Goal: Task Accomplishment & Management: Manage account settings

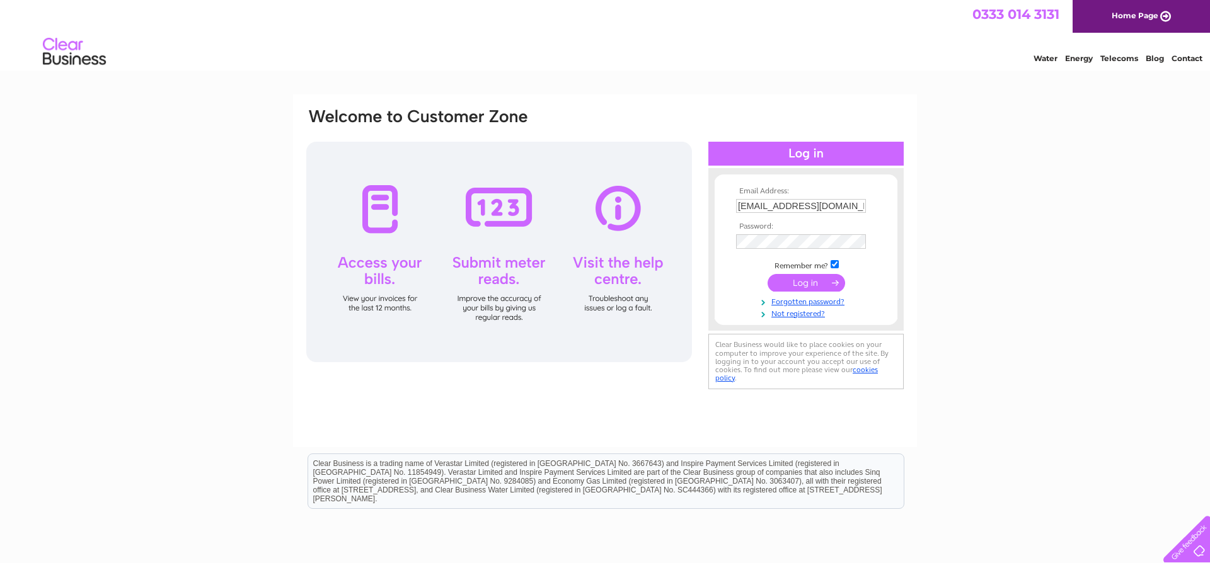
click at [777, 281] on input "submit" at bounding box center [807, 283] width 78 height 18
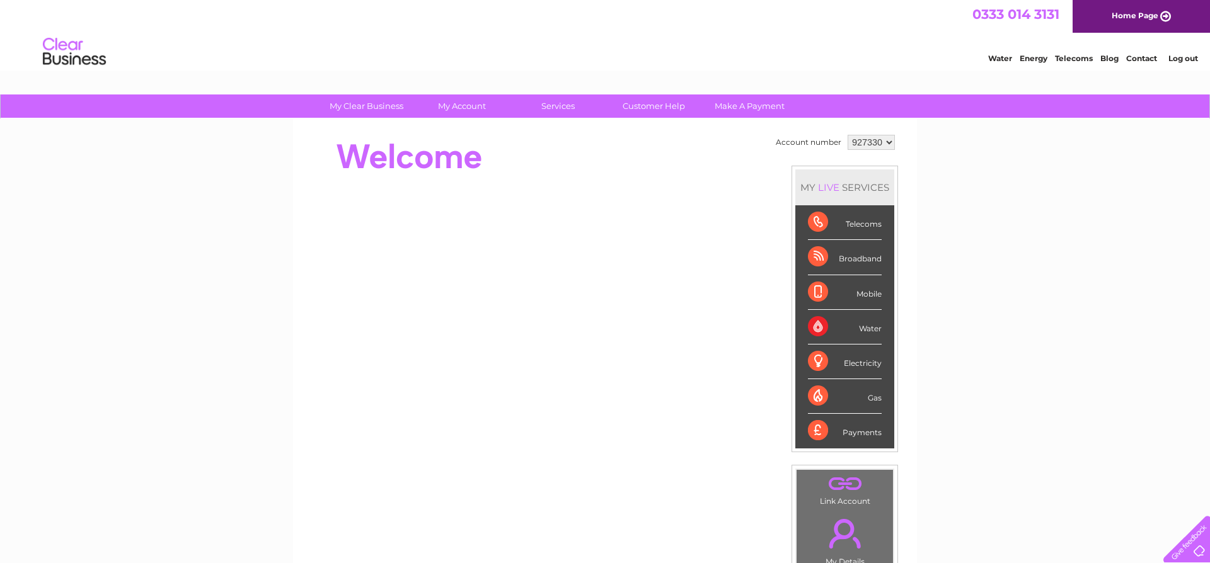
click at [848, 135] on select "927330 937395" at bounding box center [871, 142] width 47 height 15
select select "937395"
click option "937395" at bounding box center [0, 0] width 0 height 0
click at [815, 329] on div "Water" at bounding box center [845, 327] width 74 height 35
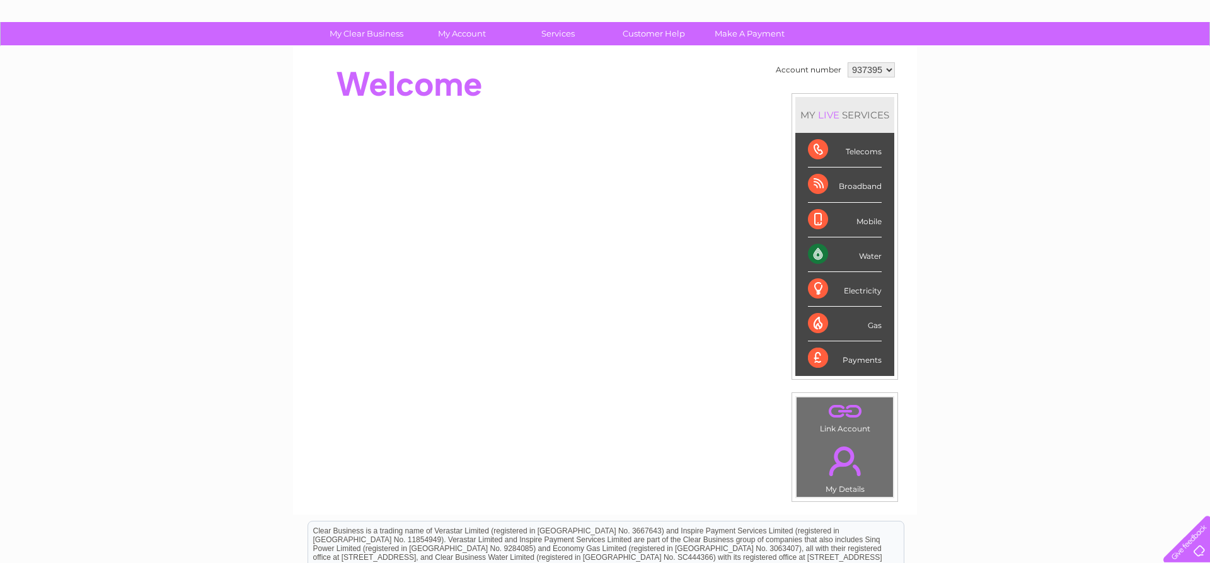
scroll to position [68, 0]
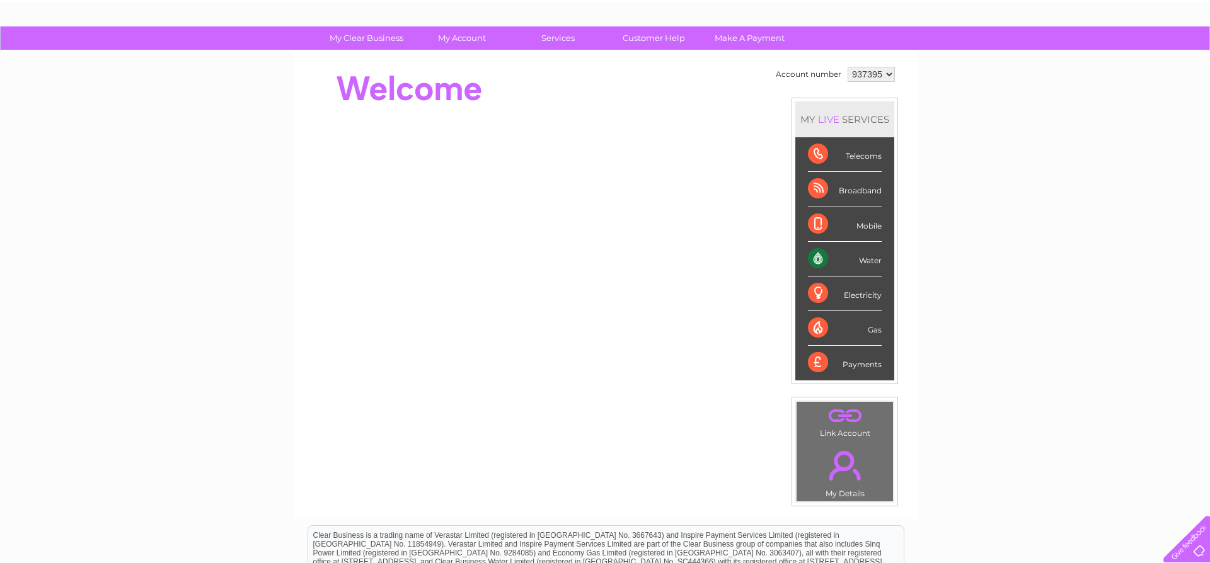
click at [815, 260] on div "Water" at bounding box center [845, 259] width 74 height 35
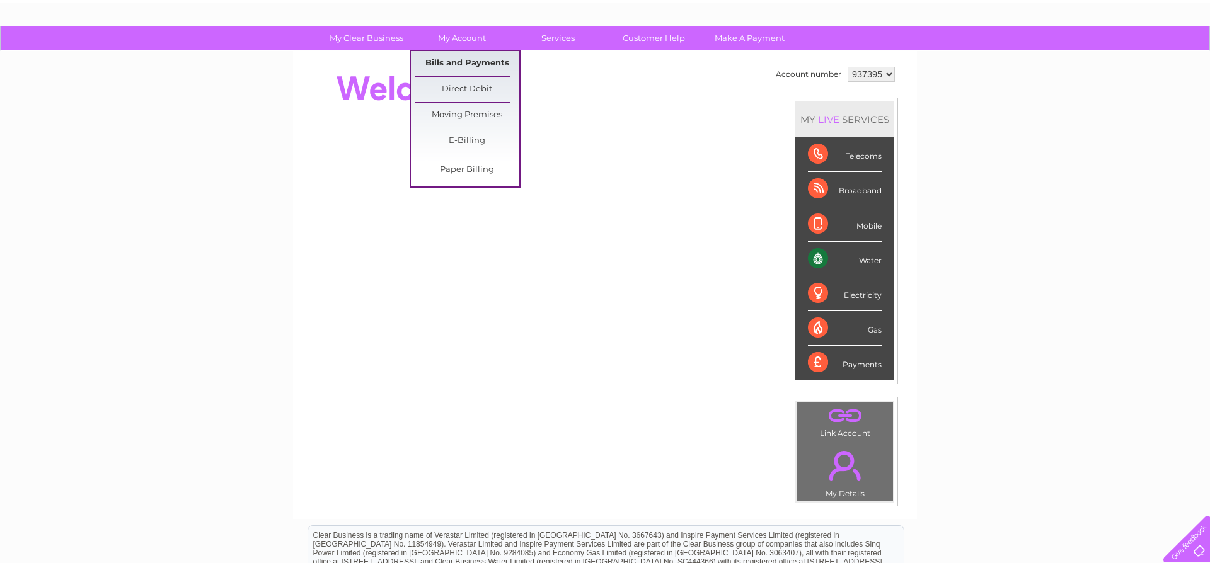
click at [459, 61] on link "Bills and Payments" at bounding box center [467, 63] width 104 height 25
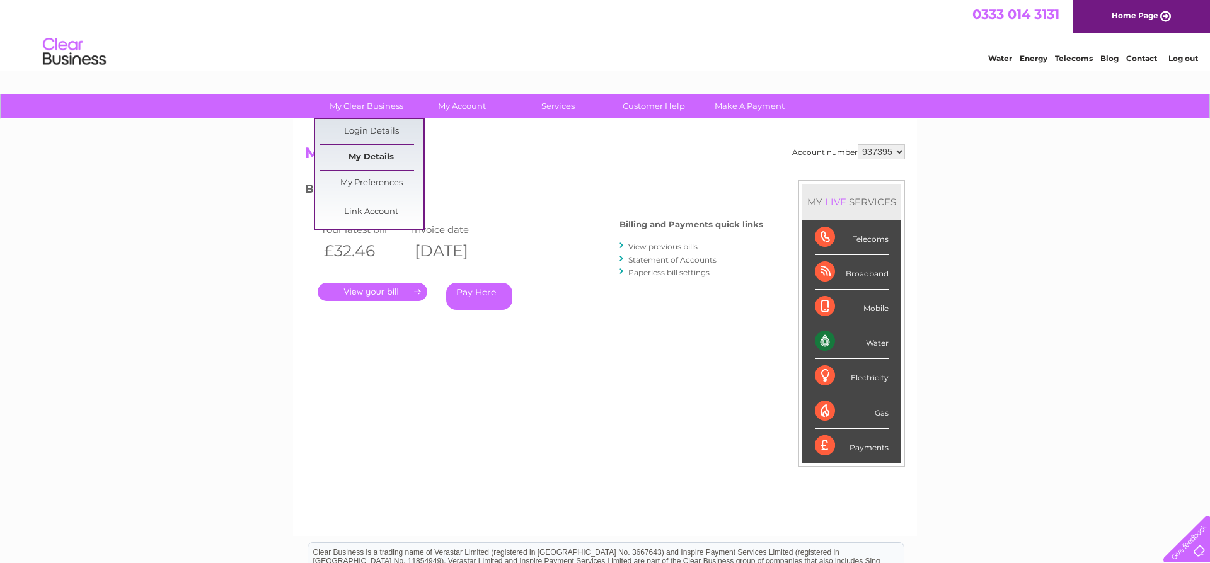
click at [372, 149] on link "My Details" at bounding box center [372, 157] width 104 height 25
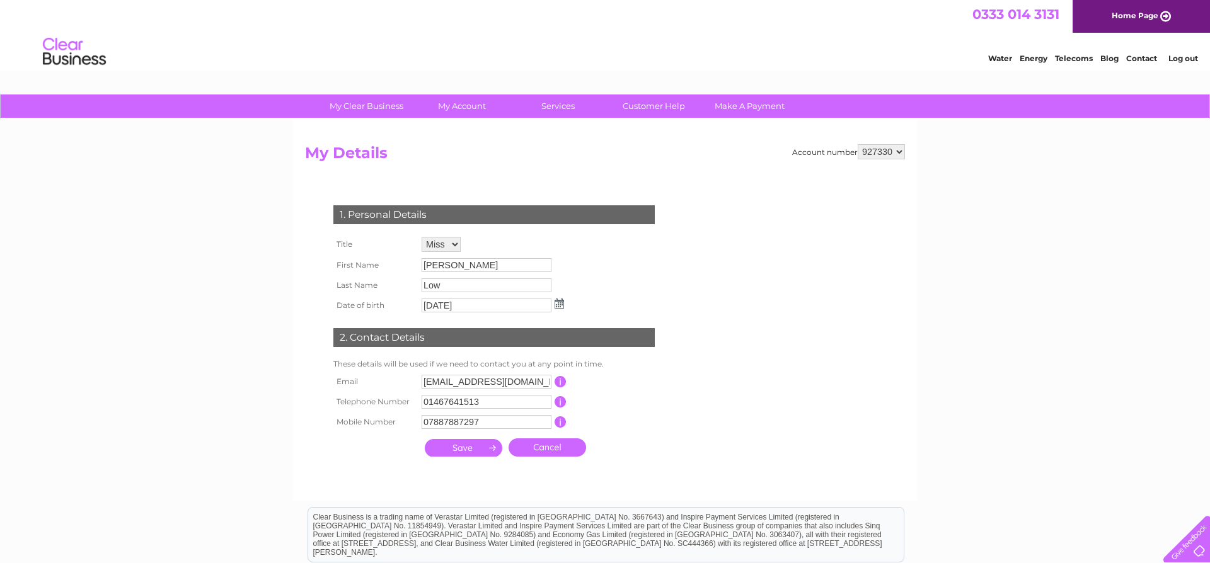
click at [466, 451] on input "submit" at bounding box center [464, 448] width 78 height 18
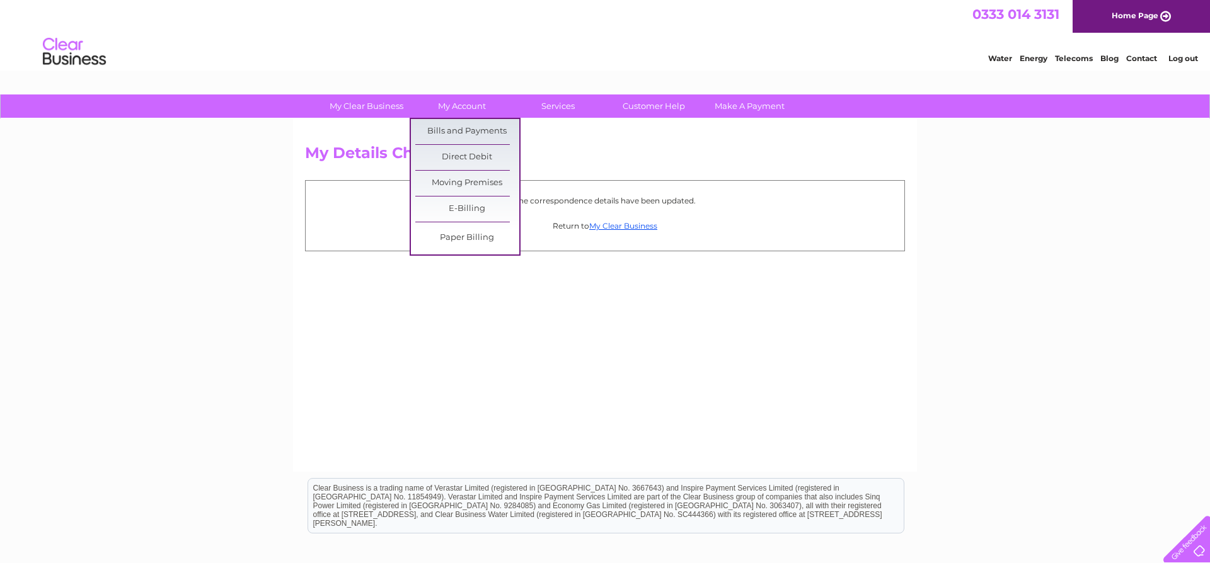
click at [471, 105] on link "My Account" at bounding box center [462, 106] width 104 height 23
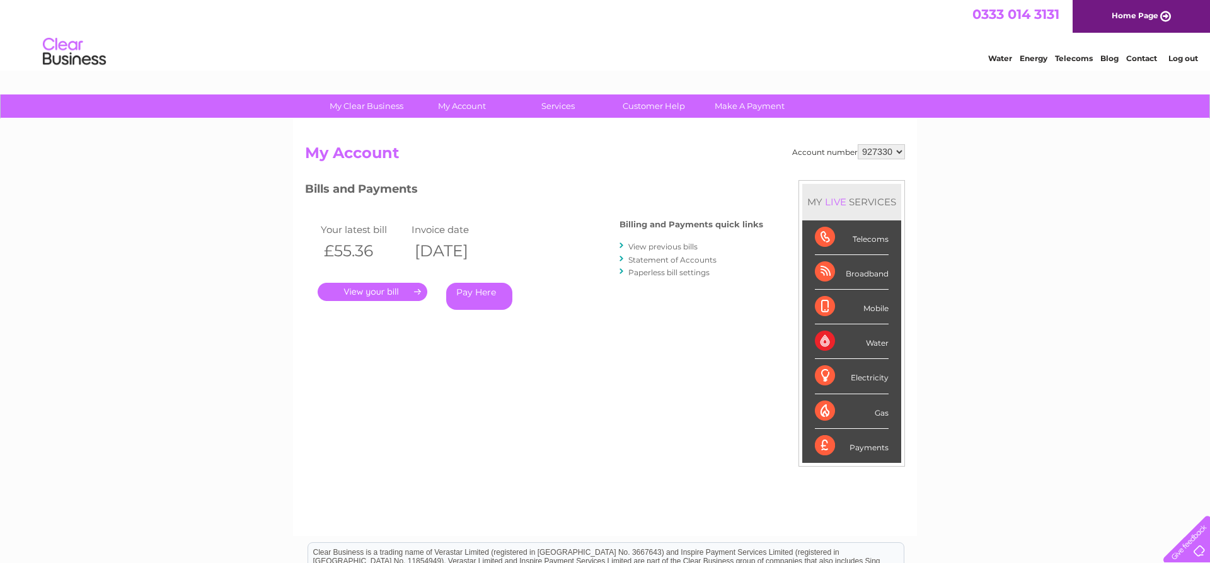
click at [858, 144] on select "927330 937395" at bounding box center [881, 151] width 47 height 15
select select "937395"
click option "937395" at bounding box center [0, 0] width 0 height 0
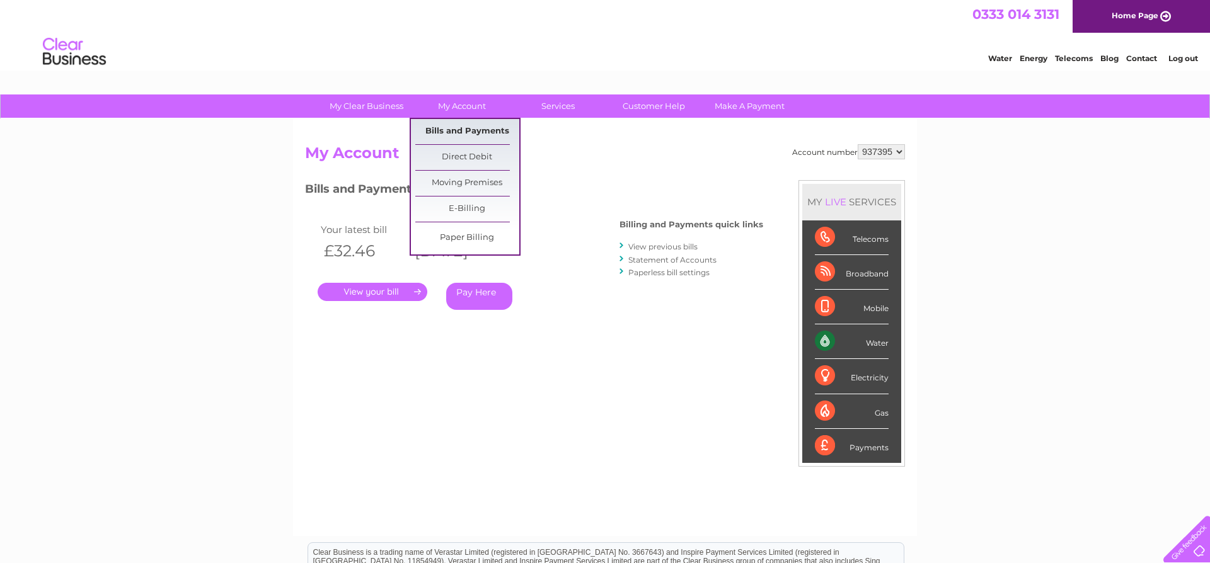
click at [450, 129] on link "Bills and Payments" at bounding box center [467, 131] width 104 height 25
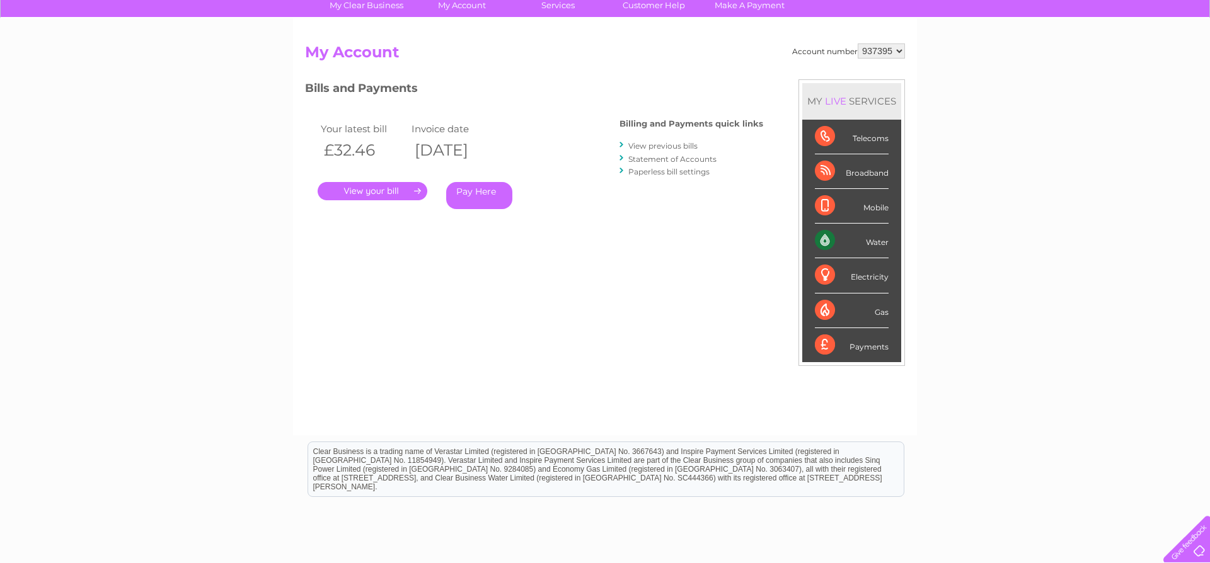
scroll to position [68, 0]
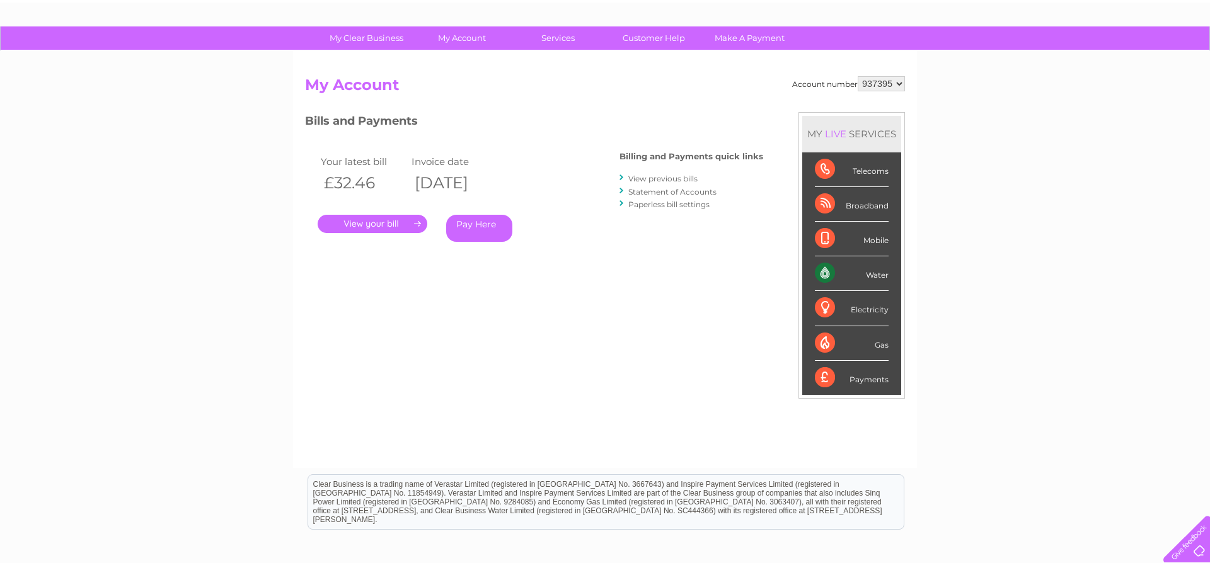
click at [366, 229] on link "." at bounding box center [373, 224] width 110 height 18
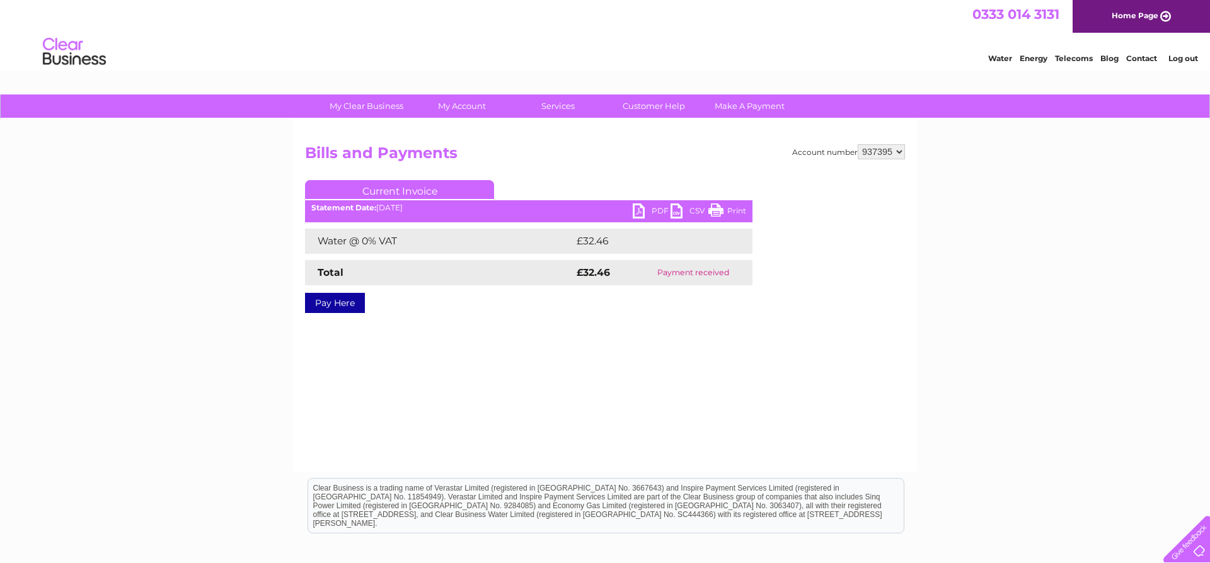
click at [646, 210] on link "PDF" at bounding box center [652, 213] width 38 height 18
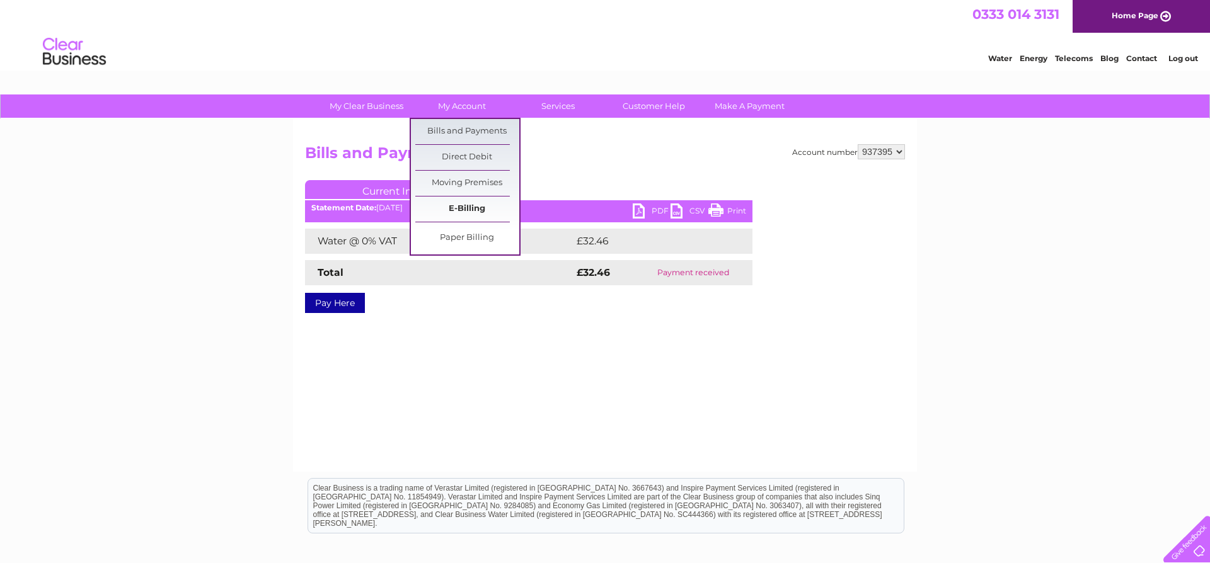
click at [451, 209] on link "E-Billing" at bounding box center [467, 209] width 104 height 25
